Goal: Task Accomplishment & Management: Use online tool/utility

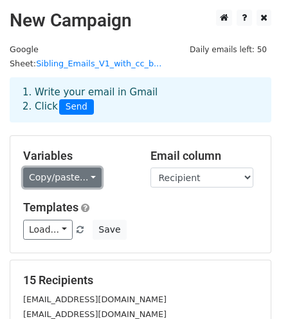
click at [82, 167] on link "Copy/paste..." at bounding box center [62, 177] width 79 height 20
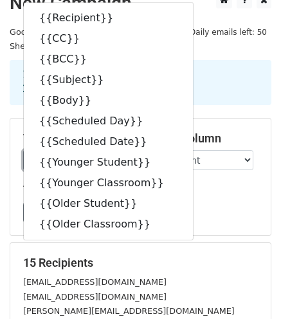
scroll to position [129, 0]
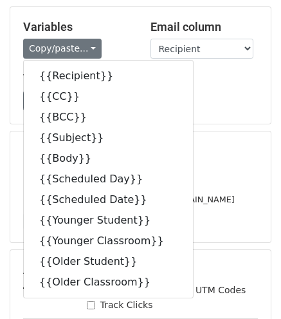
click at [204, 192] on div "[PERSON_NAME][EMAIL_ADDRESS][DOMAIN_NAME]" at bounding box center [141, 199] width 254 height 15
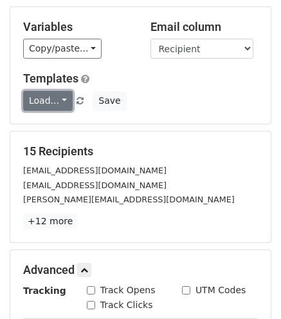
click at [63, 91] on link "Load..." at bounding box center [48, 101] width 50 height 20
click at [39, 91] on link "Load..." at bounding box center [48, 101] width 50 height 20
click at [48, 91] on link "Load..." at bounding box center [48, 101] width 50 height 20
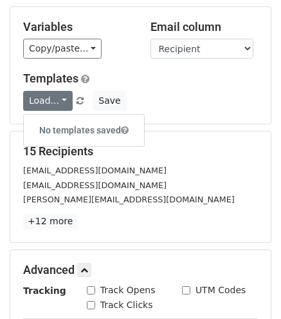
drag, startPoint x: 56, startPoint y: 118, endPoint x: 111, endPoint y: 116, distance: 54.8
click at [56, 120] on h6 "No templates saved" at bounding box center [84, 130] width 120 height 21
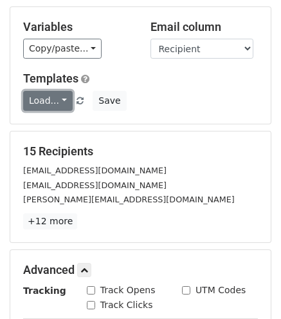
click at [55, 91] on link "Load..." at bounding box center [48, 101] width 50 height 20
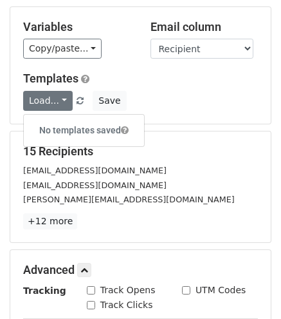
click at [126, 126] on span at bounding box center [125, 130] width 8 height 9
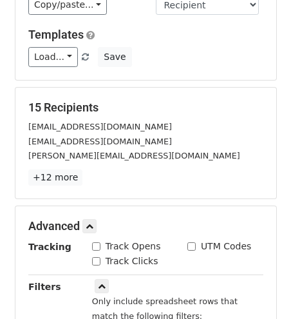
scroll to position [193, 0]
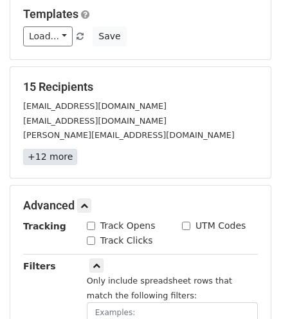
click at [52, 149] on link "+12 more" at bounding box center [50, 157] width 54 height 16
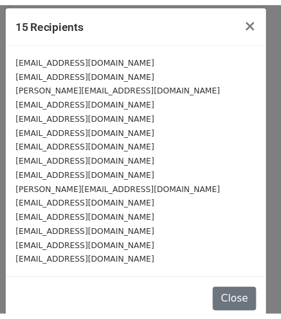
scroll to position [0, 0]
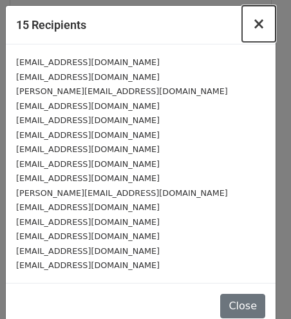
click at [252, 25] on span "×" at bounding box center [258, 24] width 13 height 18
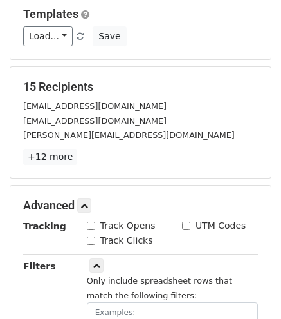
click at [237, 128] on div "[PERSON_NAME][EMAIL_ADDRESS][DOMAIN_NAME]" at bounding box center [141, 135] width 254 height 15
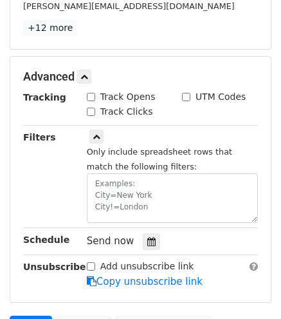
scroll to position [434, 0]
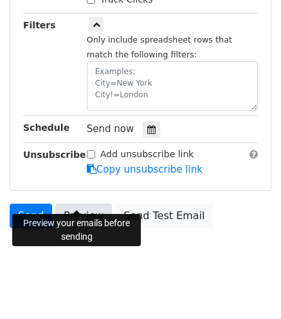
click at [76, 204] on link "Preview" at bounding box center [83, 216] width 57 height 24
click at [90, 204] on link "Preview" at bounding box center [83, 216] width 57 height 24
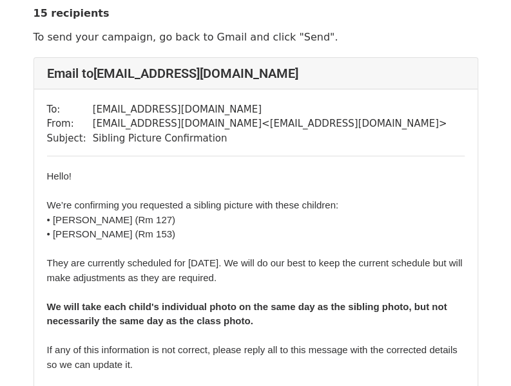
scroll to position [64, 0]
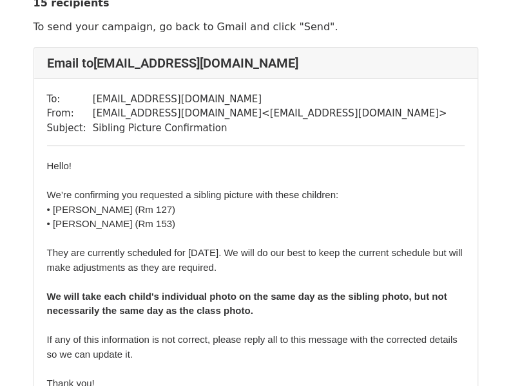
scroll to position [64, 0]
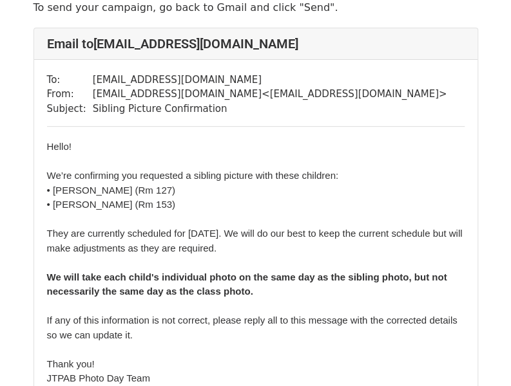
click at [48, 173] on div "​ Hello! We’re confirming you requested a sibling picture with these children: …" at bounding box center [255, 263] width 417 height 247
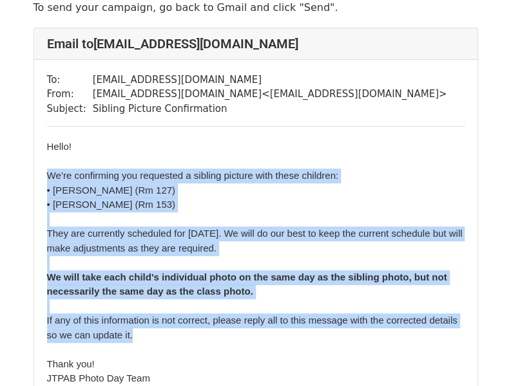
drag, startPoint x: 48, startPoint y: 169, endPoint x: 410, endPoint y: 328, distance: 396.2
click at [410, 328] on div "​ Hello! We’re confirming you requested a sibling picture with these children: …" at bounding box center [255, 263] width 417 height 247
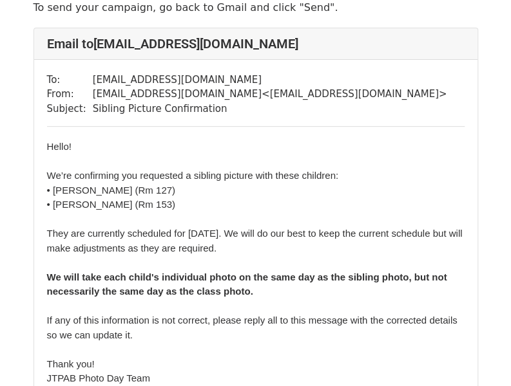
click at [167, 345] on div "​ Hello! We’re confirming you requested a sibling picture with these children: …" at bounding box center [255, 263] width 417 height 247
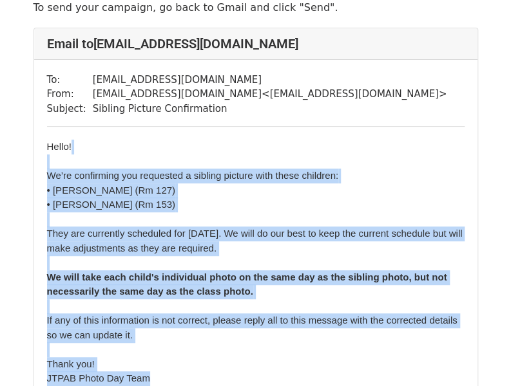
drag, startPoint x: 150, startPoint y: 377, endPoint x: 41, endPoint y: 167, distance: 236.8
click at [41, 167] on div "To: [EMAIL_ADDRESS][DOMAIN_NAME] From: [EMAIL_ADDRESS][DOMAIN_NAME] < [EMAIL_AD…" at bounding box center [255, 273] width 443 height 426
copy div "We’re confirming you requested a sibling picture with these children: • [PERSON…"
